Goal: Navigation & Orientation: Find specific page/section

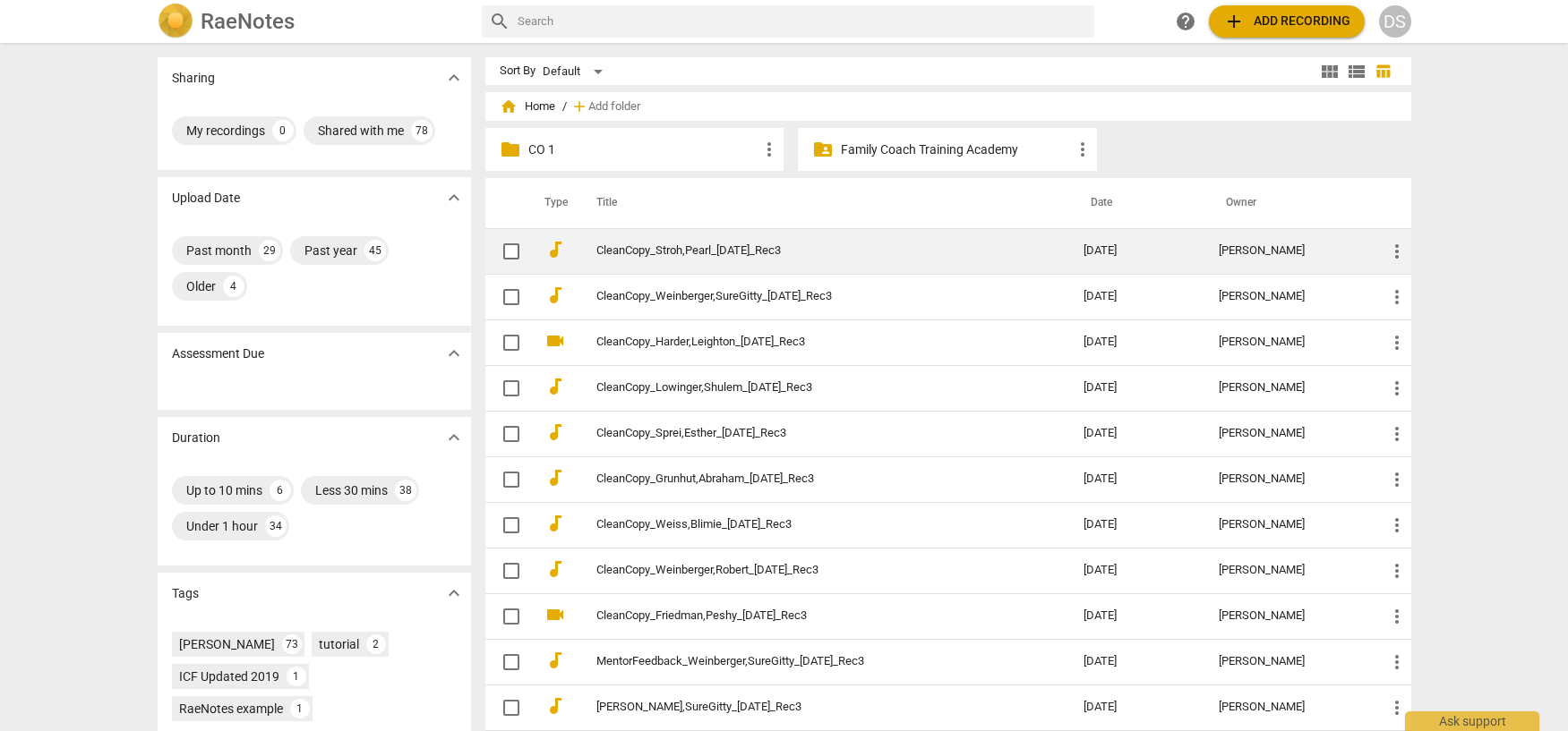
click at [647, 250] on link "CleanCopy_Stroh,Pearl_[DATE]_Rec3" at bounding box center [807, 251] width 422 height 14
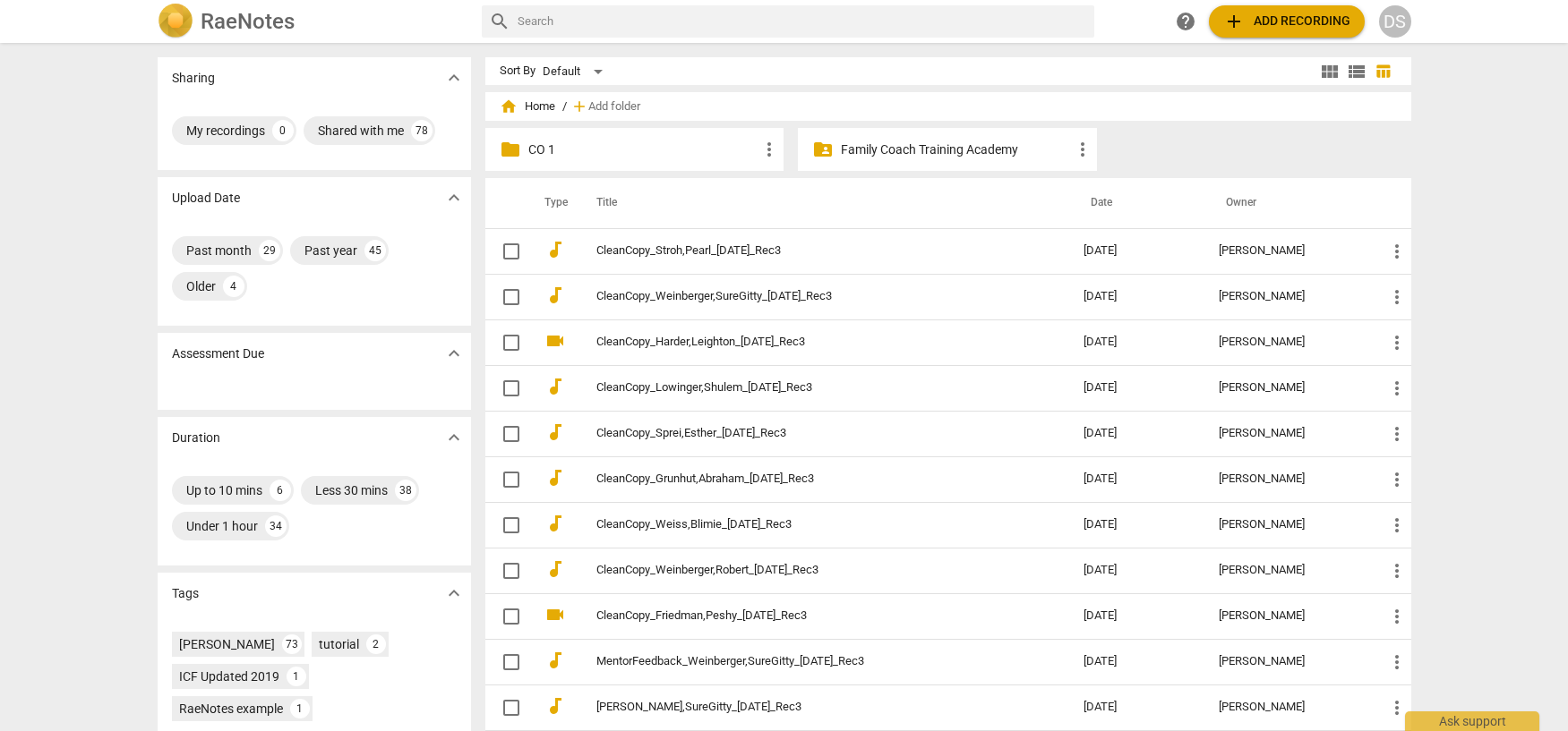
click at [910, 145] on p "Family Coach Training Academy" at bounding box center [955, 150] width 231 height 18
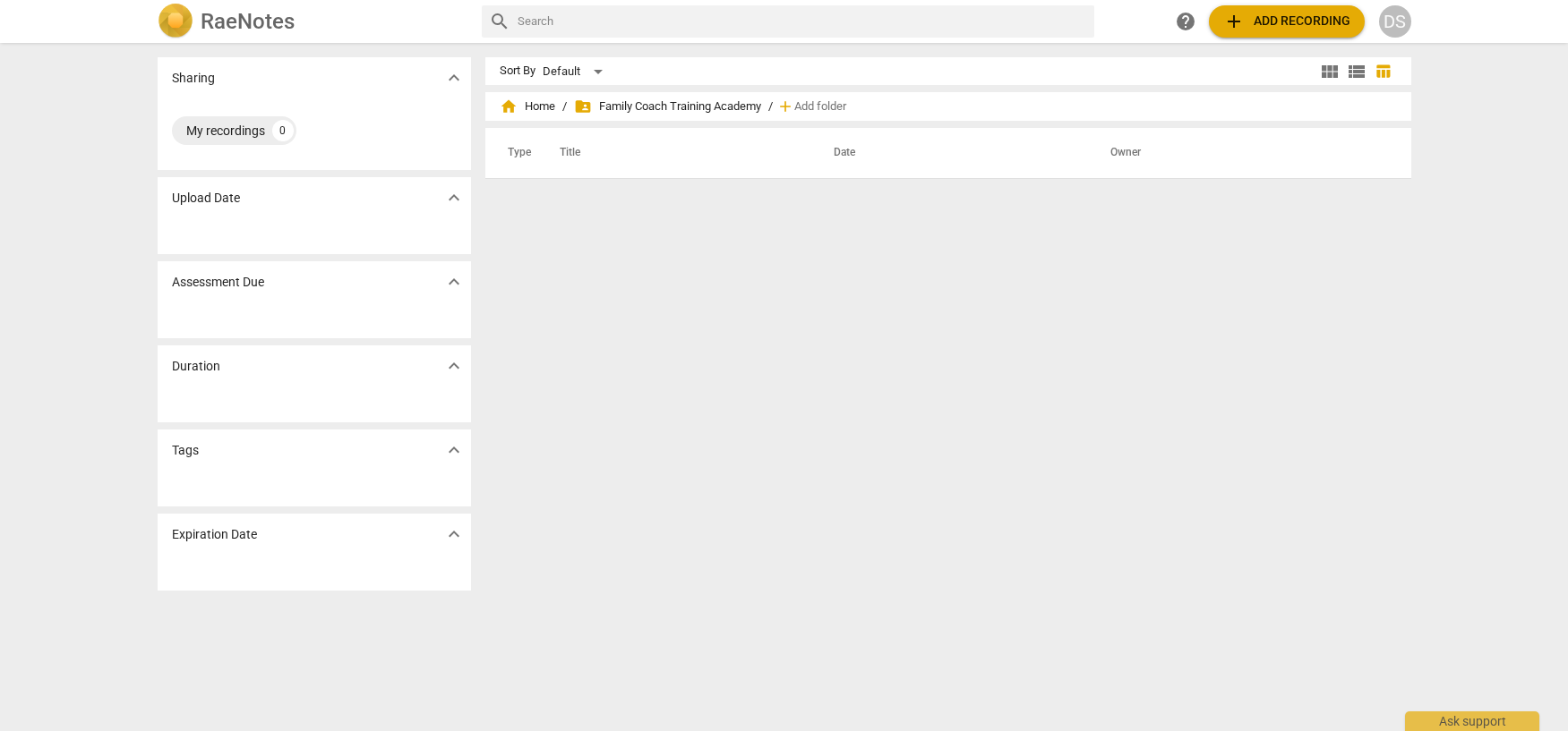
click at [192, 71] on p "Sharing" at bounding box center [193, 77] width 43 height 18
